Goal: Navigation & Orientation: Go to known website

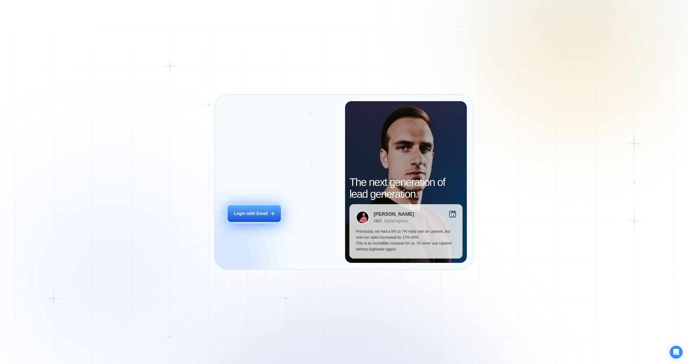
click at [259, 216] on div "Login with Email" at bounding box center [251, 214] width 34 height 6
